Goal: Transaction & Acquisition: Purchase product/service

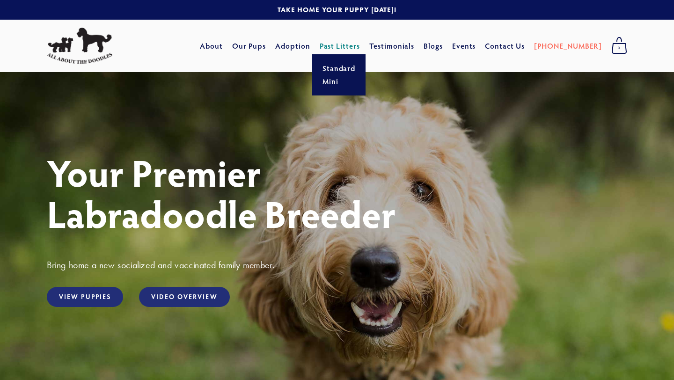
click at [360, 46] on link "Past Litters" at bounding box center [339, 46] width 41 height 10
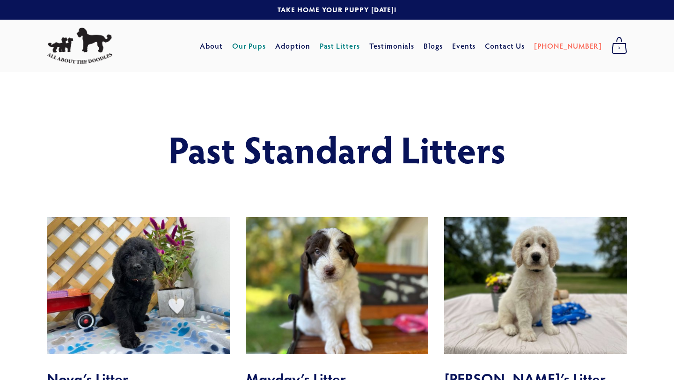
click at [266, 43] on link "Our Pups" at bounding box center [249, 45] width 34 height 17
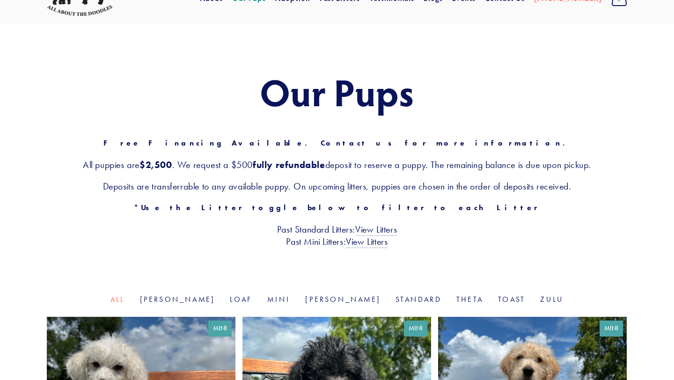
scroll to position [157, 0]
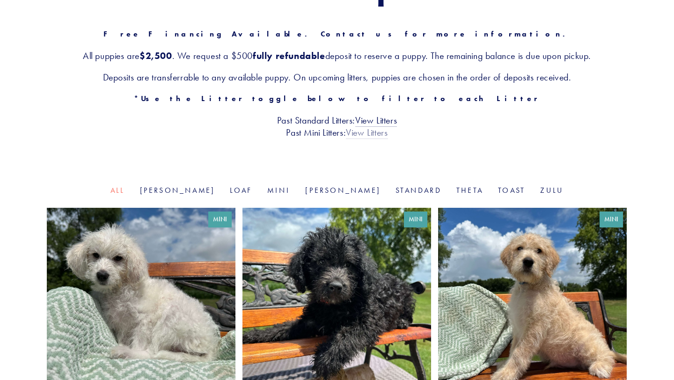
click at [372, 132] on link "View Litters" at bounding box center [367, 133] width 42 height 12
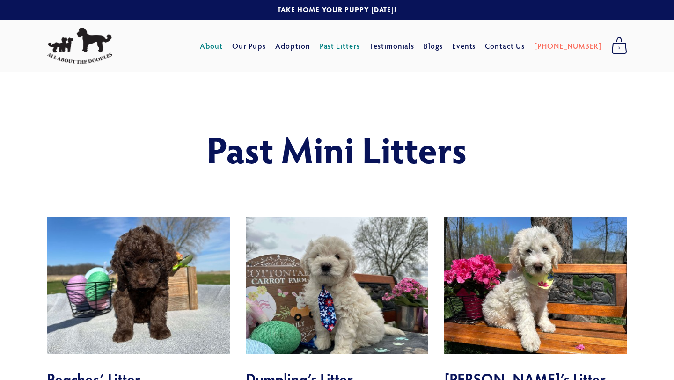
click at [223, 52] on link "About" at bounding box center [211, 45] width 23 height 17
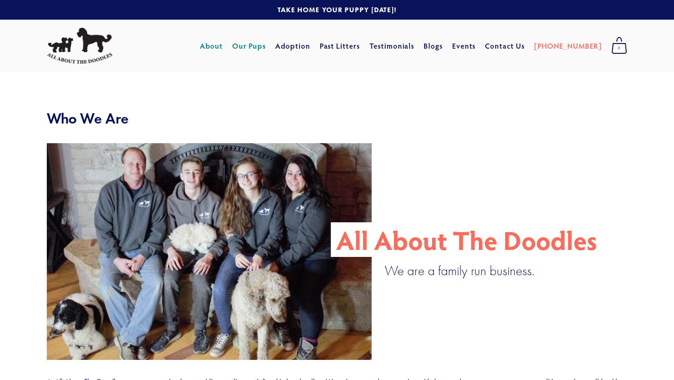
click at [265, 44] on link "Our Pups" at bounding box center [249, 45] width 34 height 17
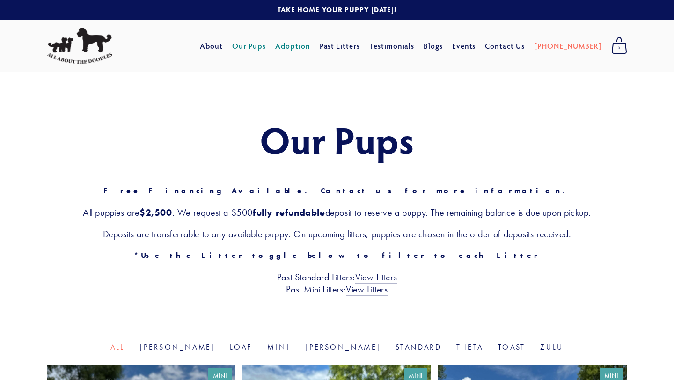
click at [305, 46] on link "Adoption" at bounding box center [292, 45] width 35 height 17
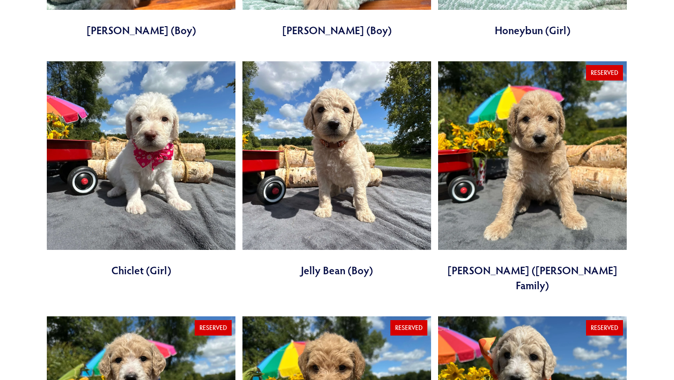
scroll to position [821, 0]
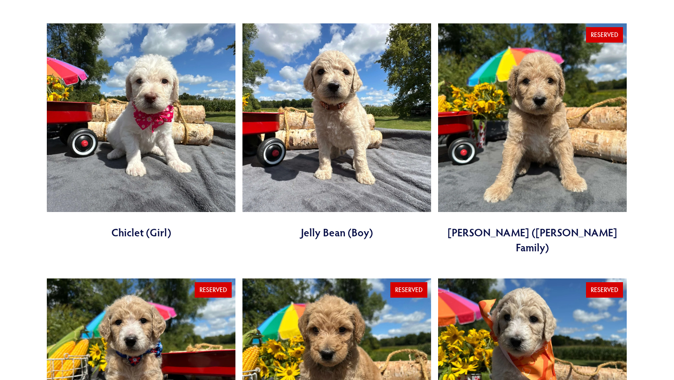
click at [558, 123] on link at bounding box center [532, 139] width 188 height 232
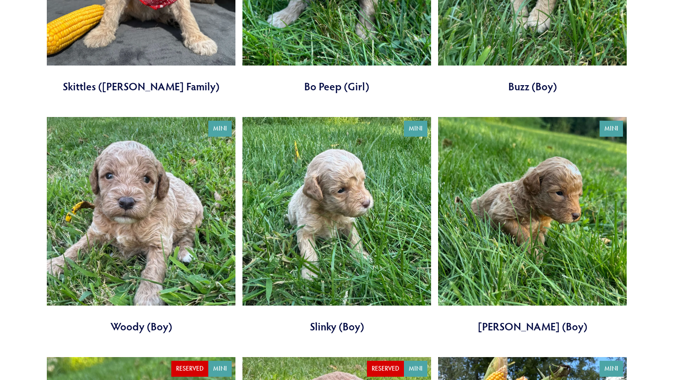
scroll to position [1501, 0]
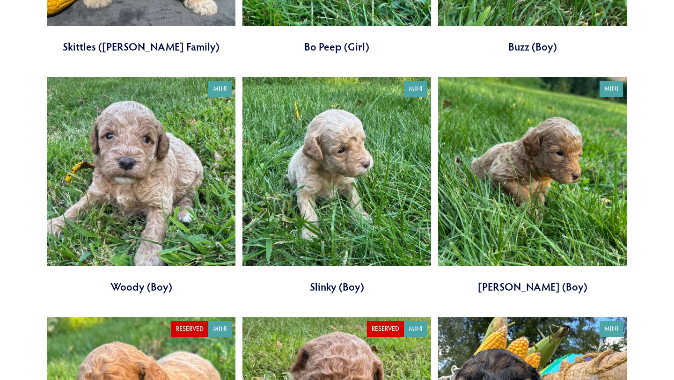
click at [515, 122] on link at bounding box center [532, 185] width 188 height 217
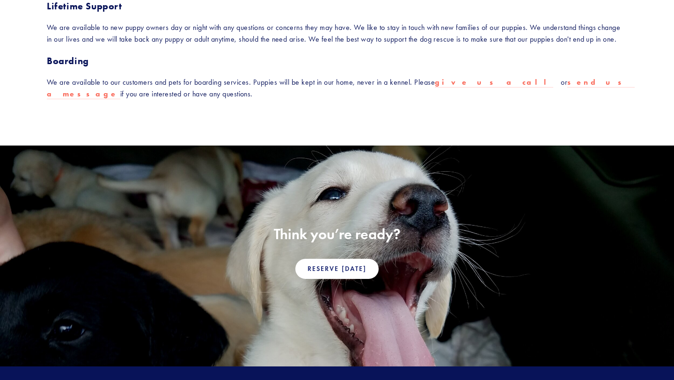
scroll to position [729, 0]
